Goal: Task Accomplishment & Management: Manage account settings

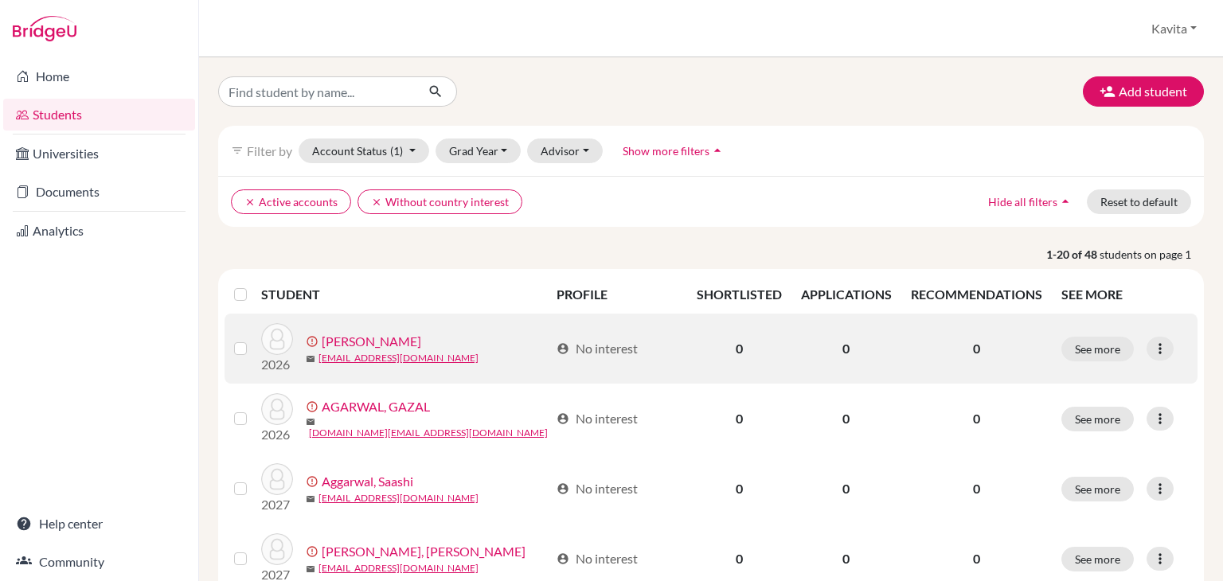
click at [349, 342] on link "[PERSON_NAME]" at bounding box center [372, 341] width 100 height 19
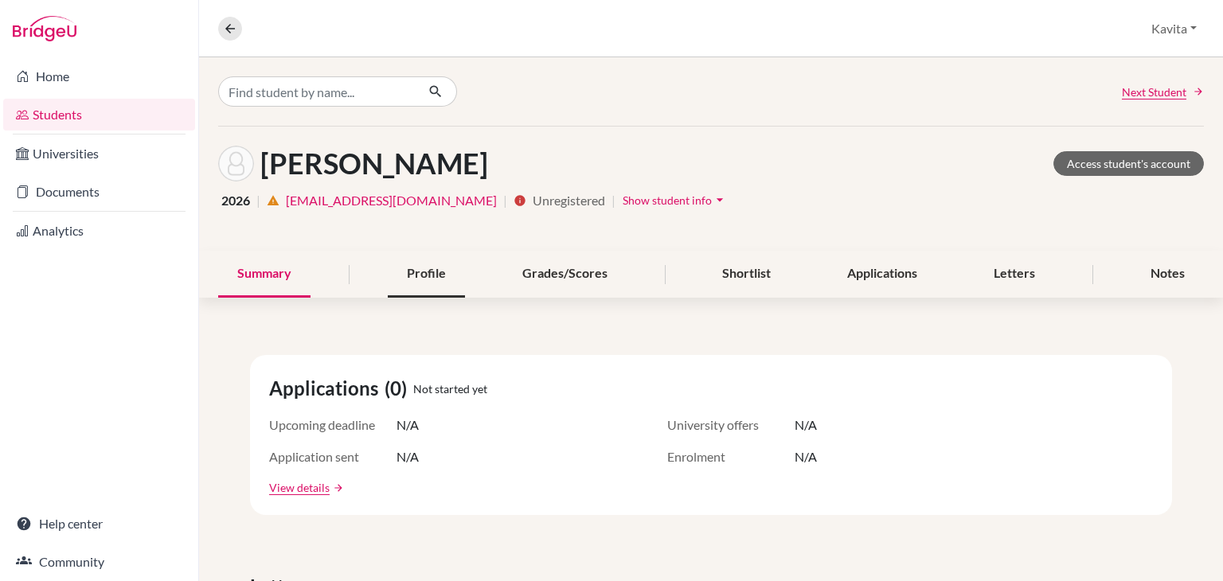
click at [420, 278] on div "Profile" at bounding box center [426, 274] width 77 height 47
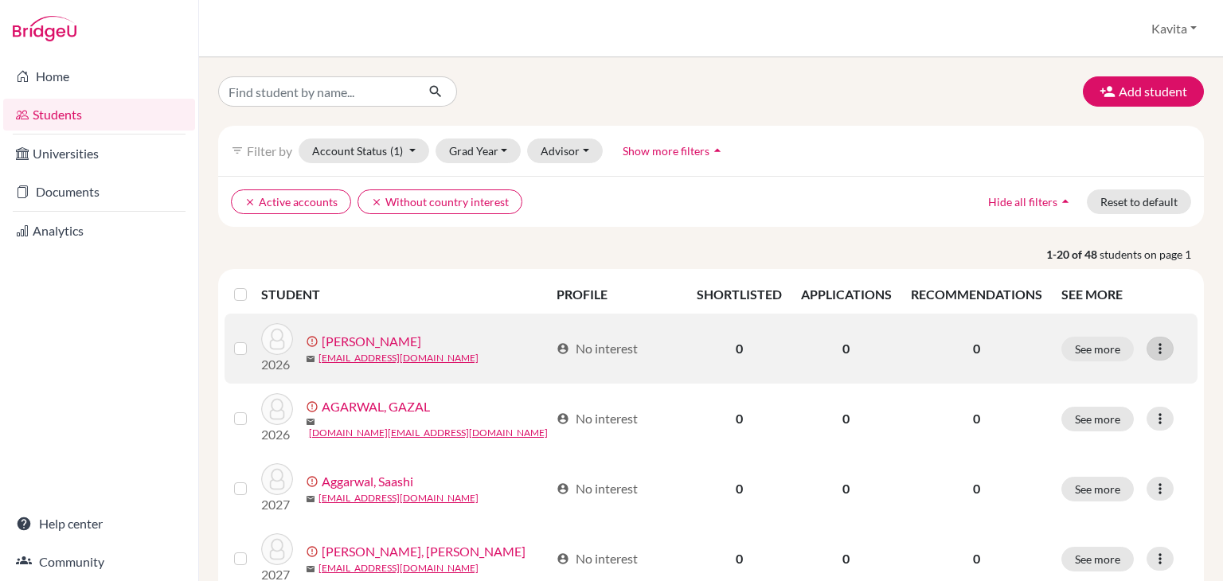
click at [1154, 348] on icon at bounding box center [1160, 349] width 16 height 16
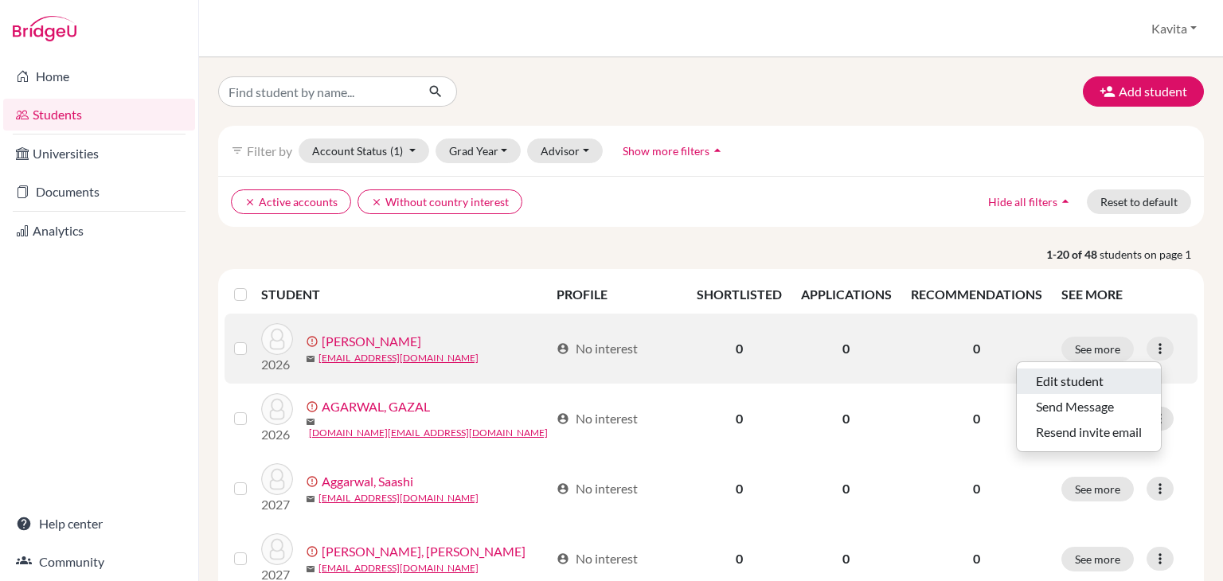
click at [1069, 379] on button "Edit student" at bounding box center [1089, 381] width 144 height 25
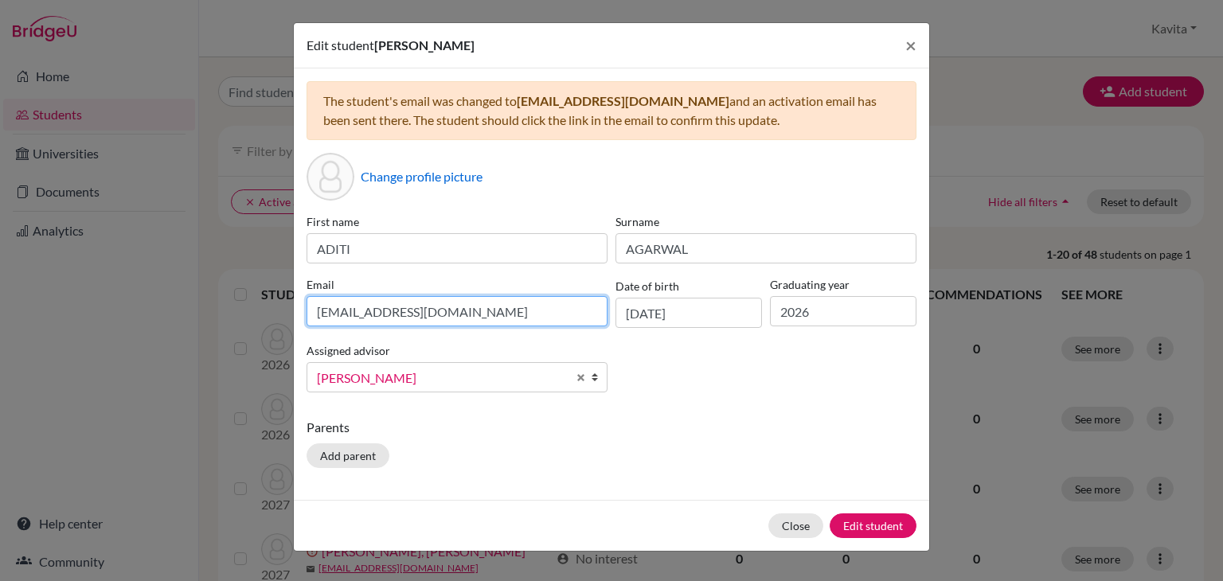
click at [424, 307] on input "[EMAIL_ADDRESS][DOMAIN_NAME]" at bounding box center [457, 311] width 301 height 30
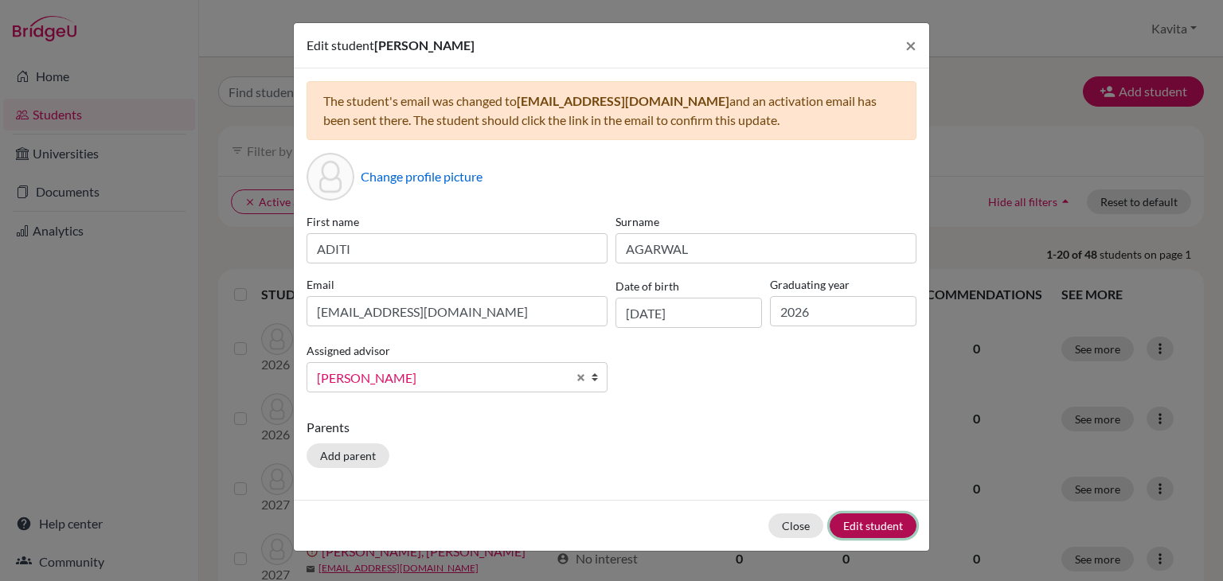
click at [857, 525] on button "Edit student" at bounding box center [873, 526] width 87 height 25
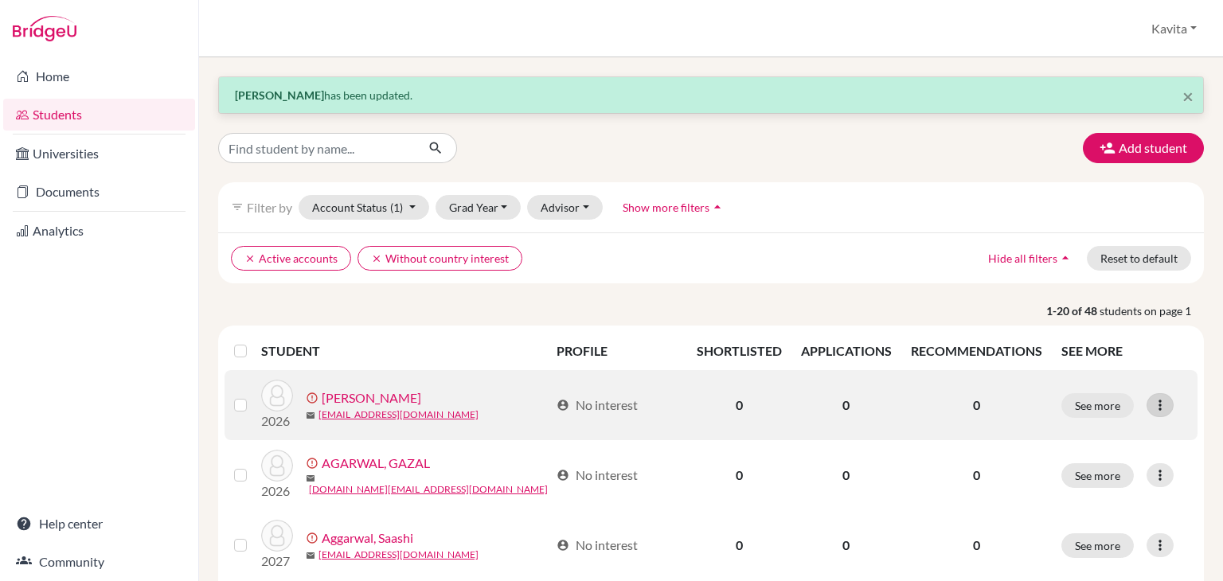
click at [1152, 402] on icon at bounding box center [1160, 405] width 16 height 16
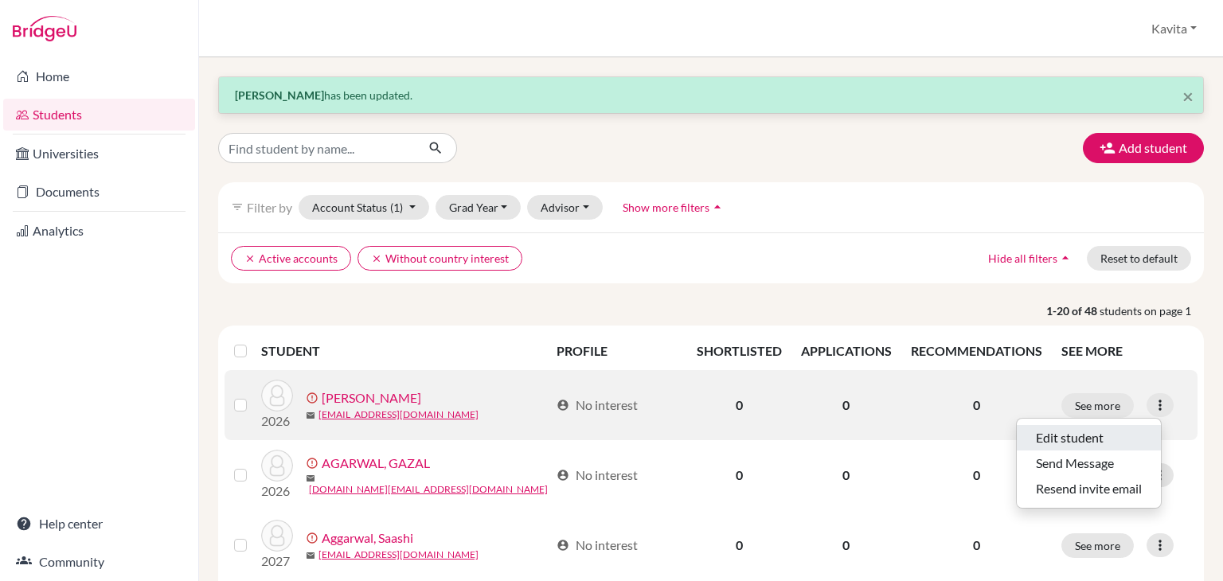
click at [1105, 430] on button "Edit student" at bounding box center [1089, 437] width 144 height 25
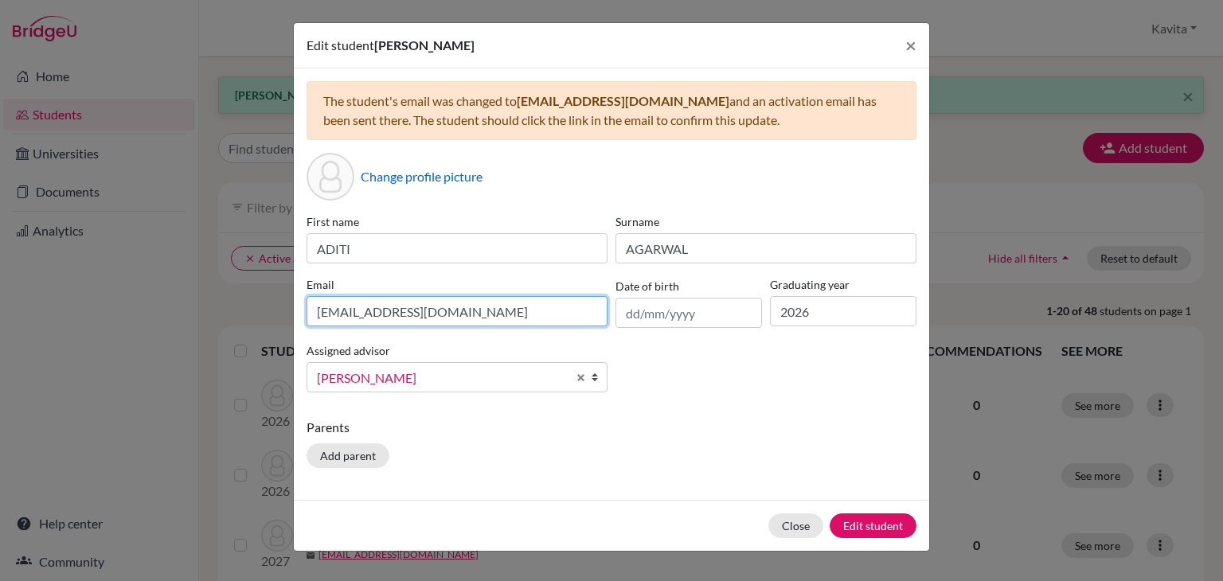
drag, startPoint x: 450, startPoint y: 241, endPoint x: 290, endPoint y: 264, distance: 161.7
click at [290, 262] on div "Edit student [PERSON_NAME] × The student's email was changed to [EMAIL_ADDRESS]…" at bounding box center [611, 290] width 1223 height 581
click at [448, 313] on input "[EMAIL_ADDRESS][DOMAIN_NAME]" at bounding box center [457, 311] width 301 height 30
type input "[EMAIL_ADDRESS][DOMAIN_NAME]"
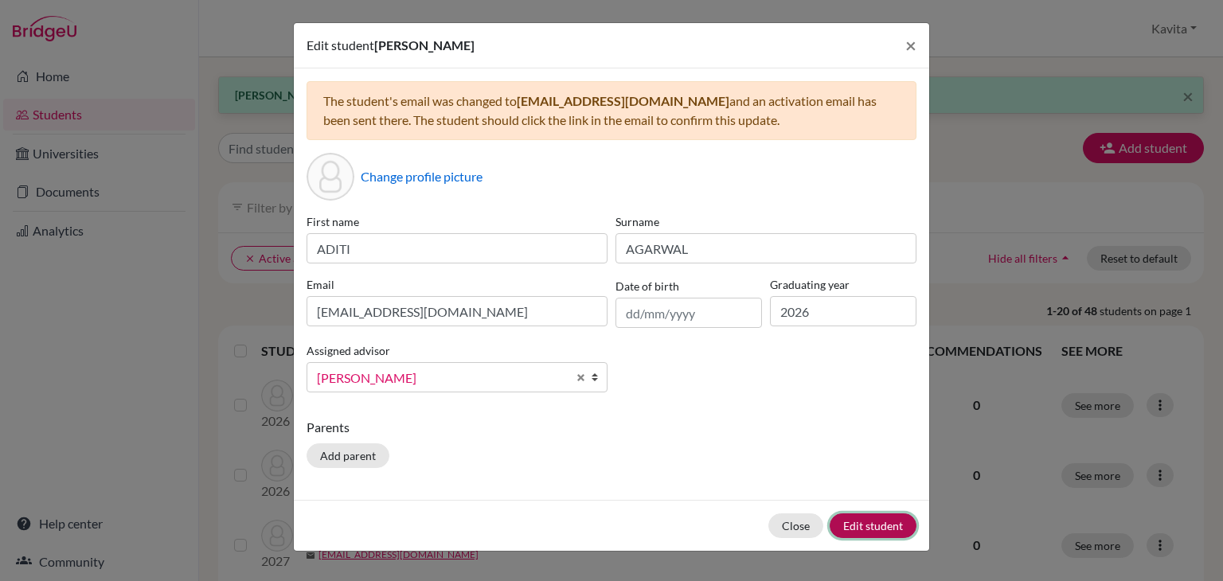
click at [869, 530] on button "Edit student" at bounding box center [873, 526] width 87 height 25
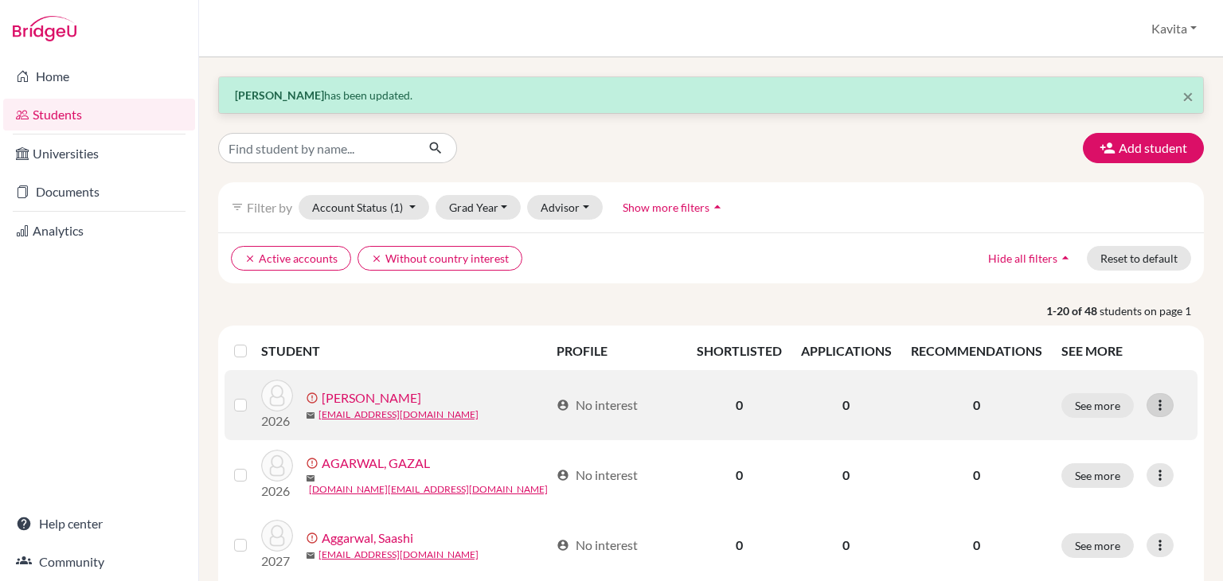
click at [1152, 399] on icon at bounding box center [1160, 405] width 16 height 16
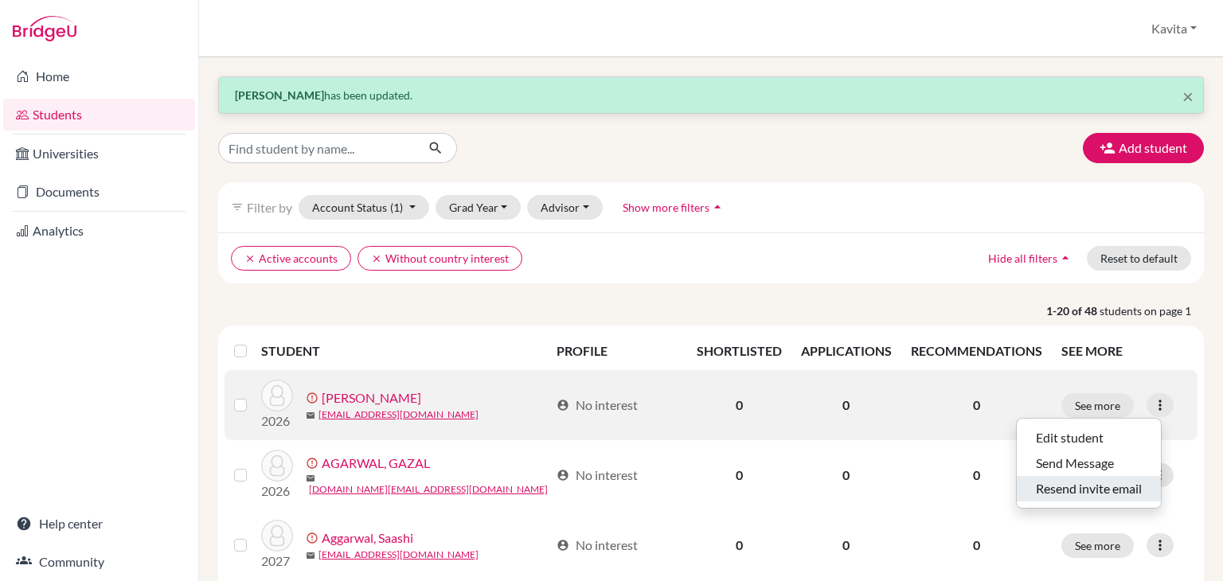
click at [1084, 488] on button "Resend invite email" at bounding box center [1089, 488] width 144 height 25
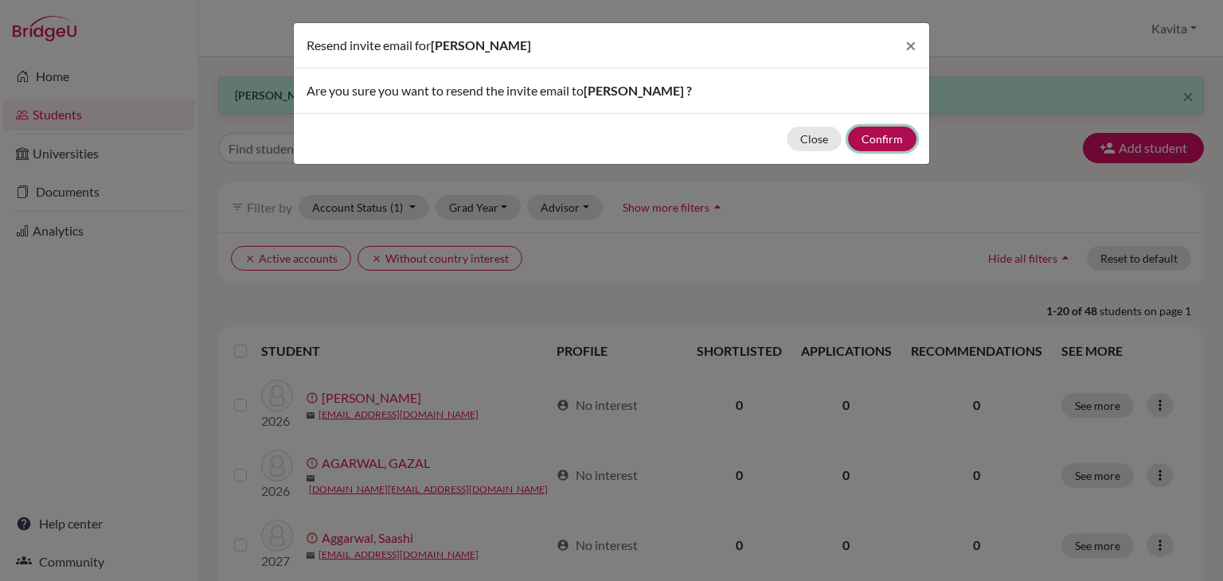
click at [875, 138] on button "Confirm" at bounding box center [882, 139] width 68 height 25
